Goal: Task Accomplishment & Management: Manage account settings

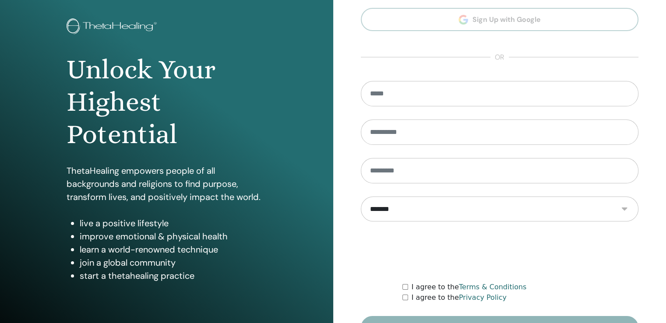
scroll to position [97, 0]
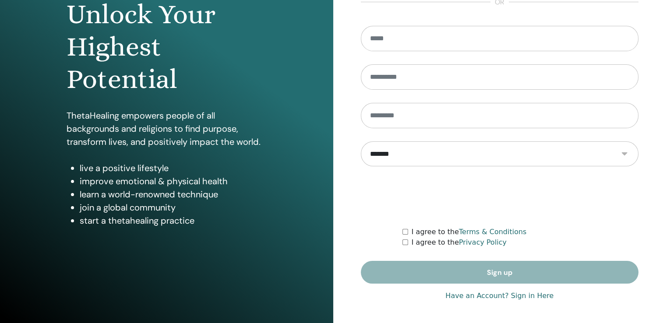
type input "**********"
click at [467, 295] on link "Have an Account? Sign in Here" at bounding box center [499, 296] width 108 height 11
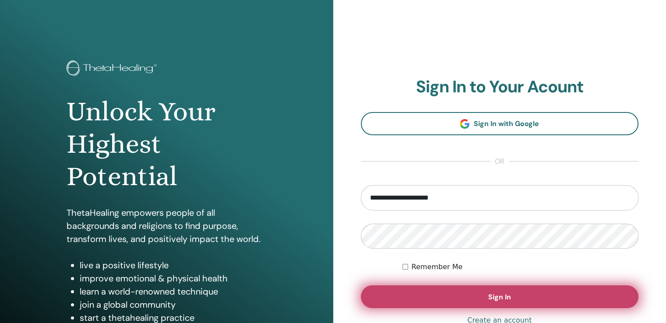
click at [478, 298] on button "Sign In" at bounding box center [500, 296] width 278 height 23
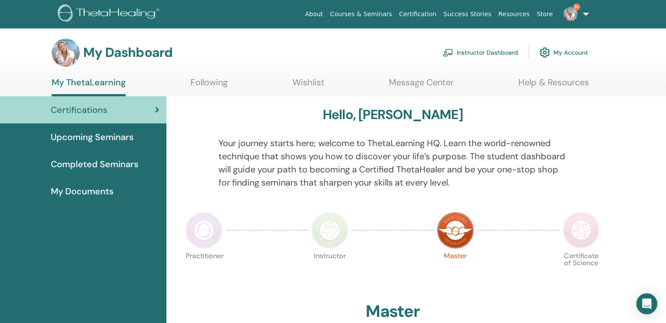
click at [456, 48] on link "Instructor Dashboard" at bounding box center [480, 52] width 75 height 19
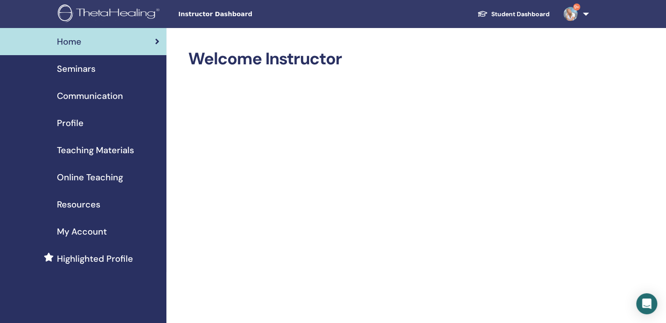
click at [81, 69] on span "Seminars" at bounding box center [76, 68] width 39 height 13
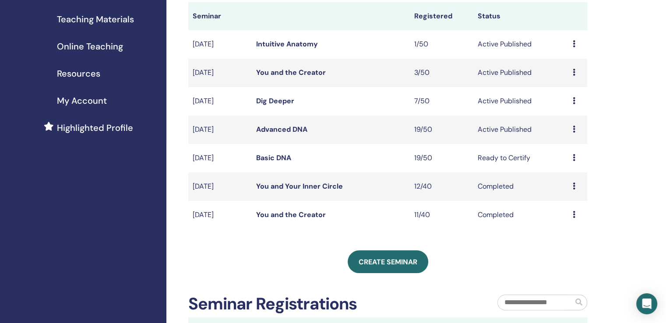
scroll to position [131, 0]
click at [573, 157] on icon at bounding box center [574, 157] width 3 height 7
click at [574, 127] on icon at bounding box center [574, 128] width 3 height 7
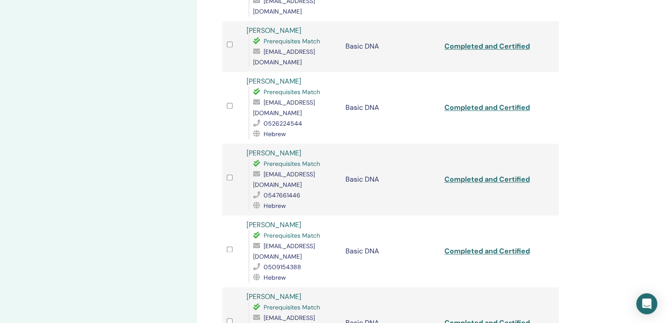
scroll to position [1051, 0]
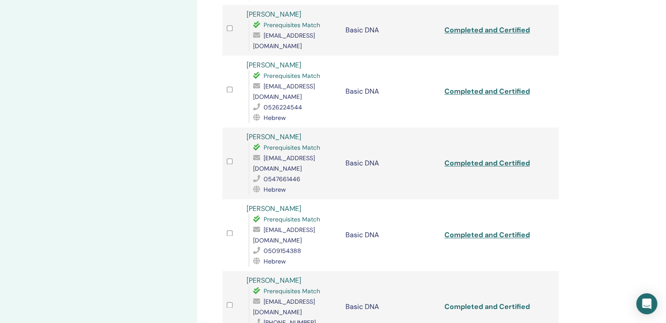
click at [519, 302] on link "Completed and Certified" at bounding box center [486, 306] width 85 height 9
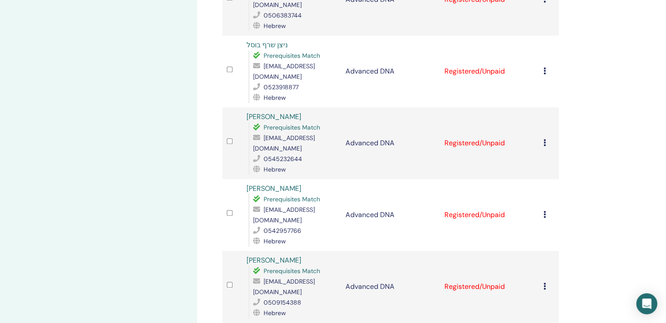
scroll to position [1007, 0]
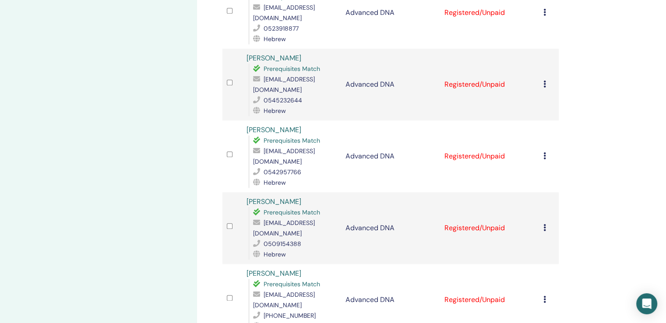
click at [546, 295] on div "Cancel Registration Do not auto-certify Mark as Paid Mark as Unpaid Mark as Abs…" at bounding box center [548, 300] width 11 height 11
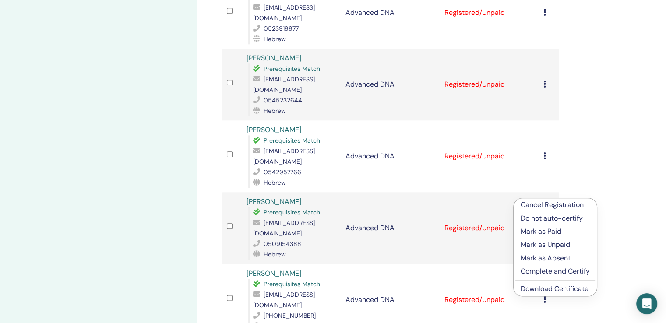
click at [565, 289] on link "Download Certificate" at bounding box center [554, 288] width 68 height 9
